Goal: Use online tool/utility: Utilize a website feature to perform a specific function

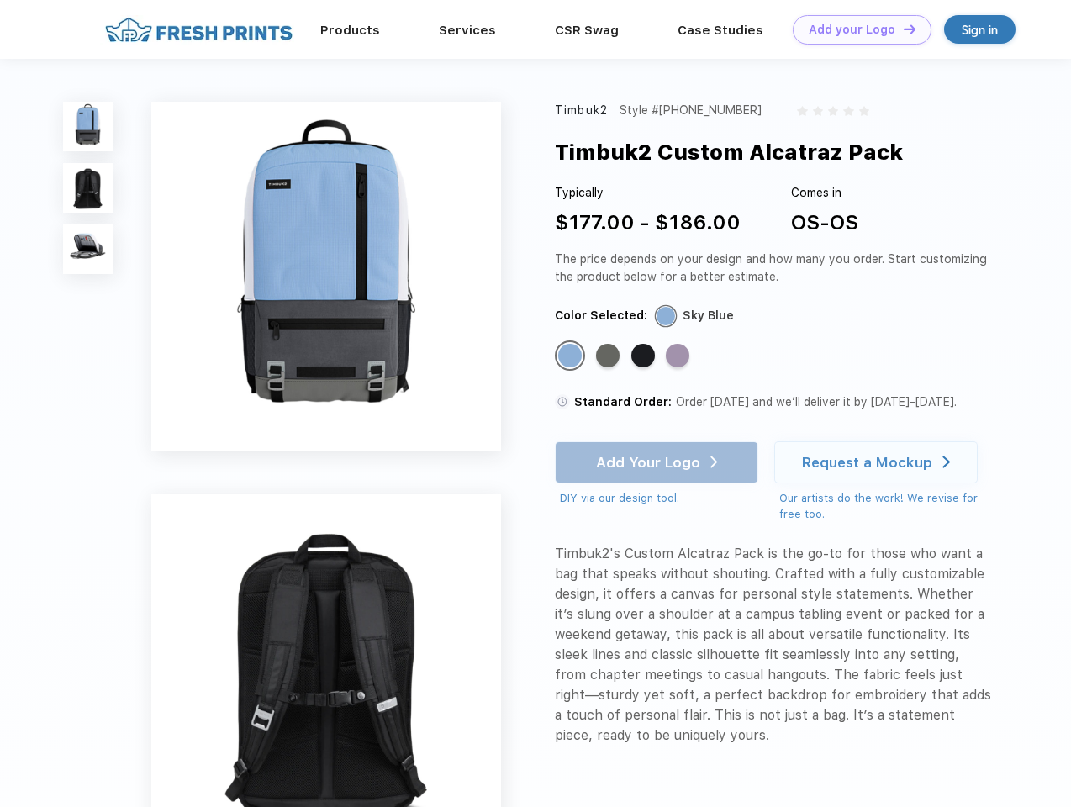
click at [856, 29] on link "Add your Logo Design Tool" at bounding box center [862, 29] width 139 height 29
click at [0, 0] on div "Design Tool" at bounding box center [0, 0] width 0 height 0
click at [902, 29] on link "Add your Logo Design Tool" at bounding box center [862, 29] width 139 height 29
click at [88, 126] on img at bounding box center [88, 127] width 50 height 50
click at [88, 188] on img at bounding box center [88, 188] width 50 height 50
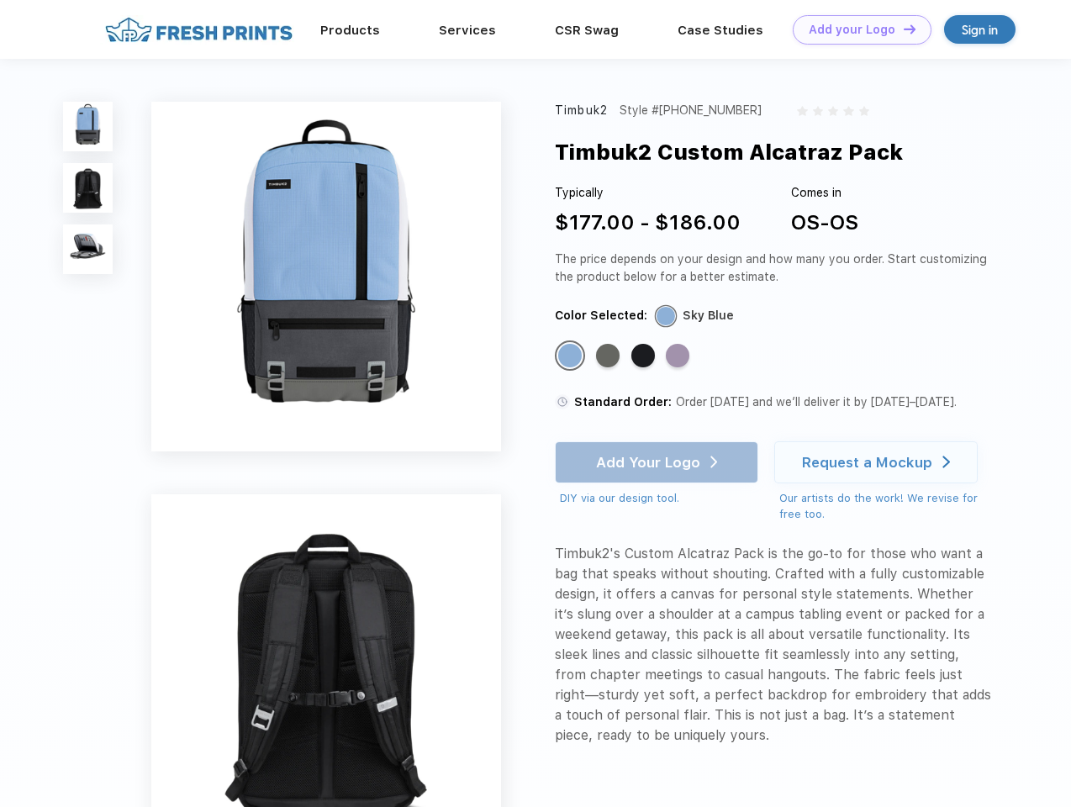
click at [88, 250] on img at bounding box center [88, 249] width 50 height 50
click at [572, 356] on div "Standard Color" at bounding box center [570, 356] width 24 height 24
click at [610, 356] on div "Standard Color" at bounding box center [608, 356] width 24 height 24
click at [645, 356] on div "Standard Color" at bounding box center [643, 356] width 24 height 24
click at [679, 356] on div "Standard Color" at bounding box center [678, 356] width 24 height 24
